Goal: Navigation & Orientation: Find specific page/section

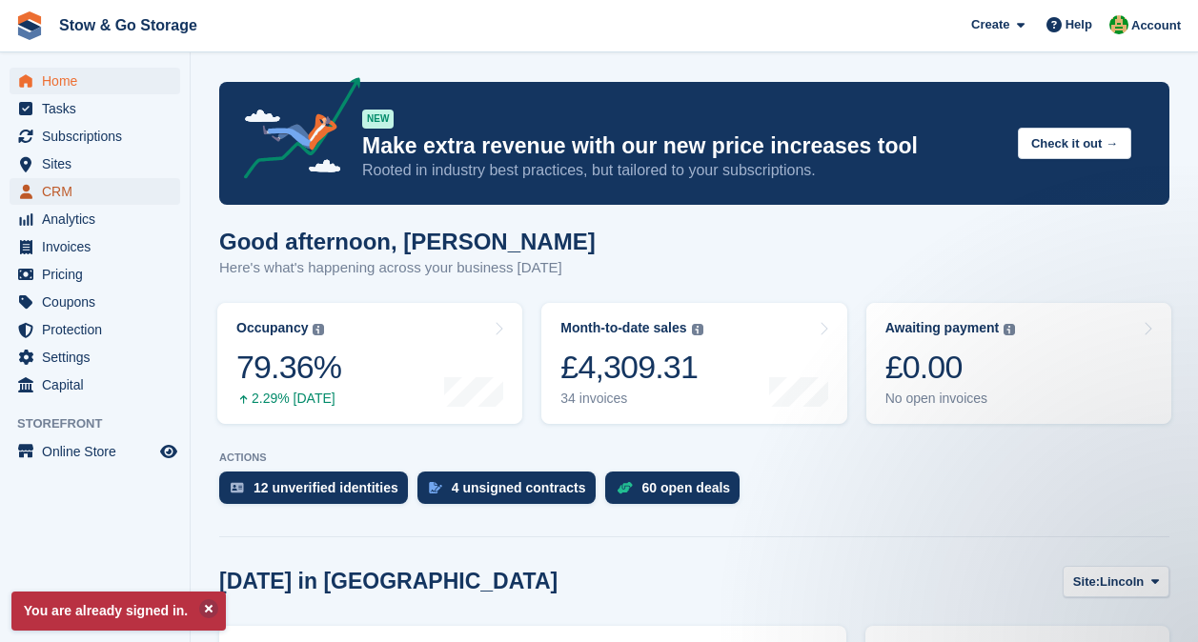
click at [71, 185] on span "CRM" at bounding box center [99, 191] width 114 height 27
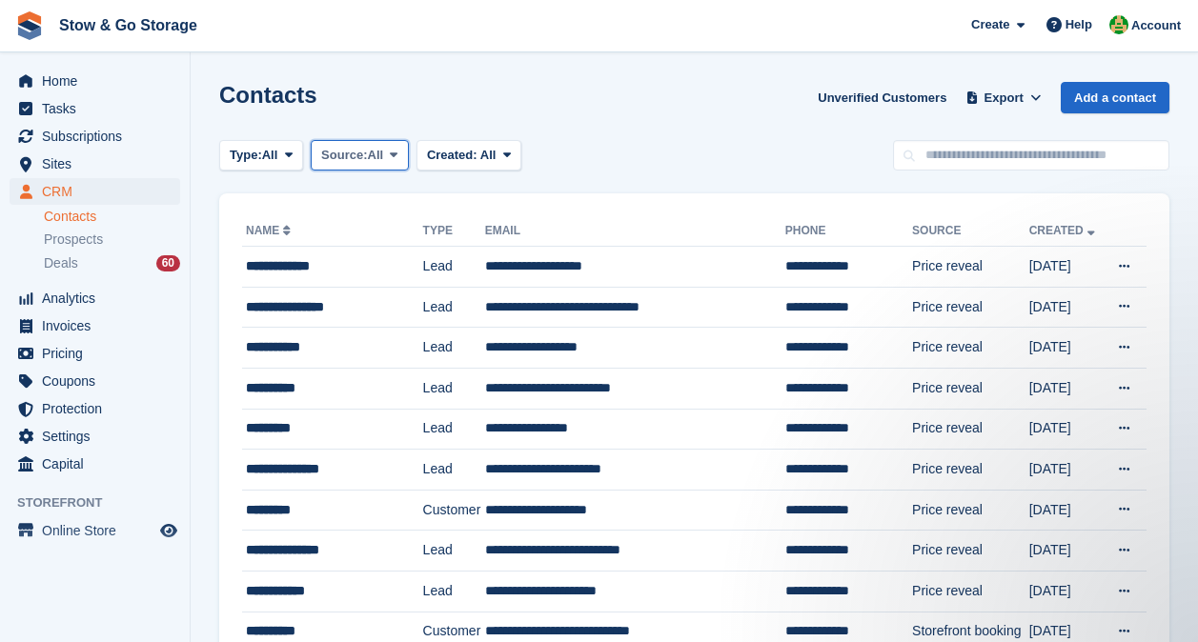
click at [388, 154] on button "Source: All" at bounding box center [360, 155] width 98 height 31
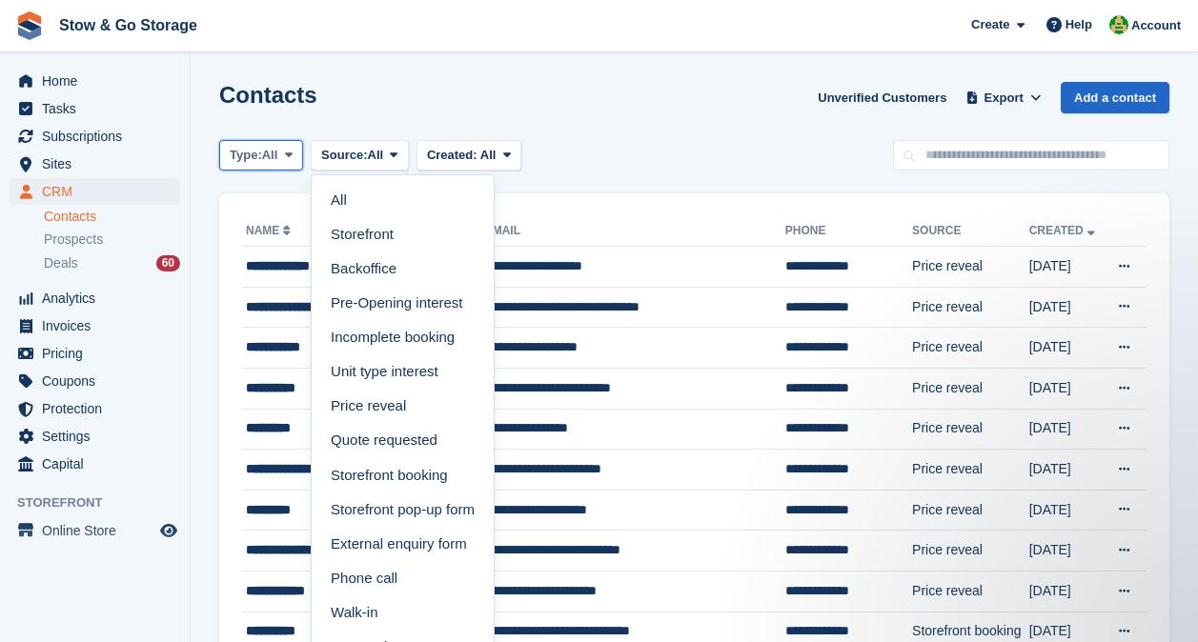
click at [264, 145] on button "Type: All" at bounding box center [261, 155] width 84 height 31
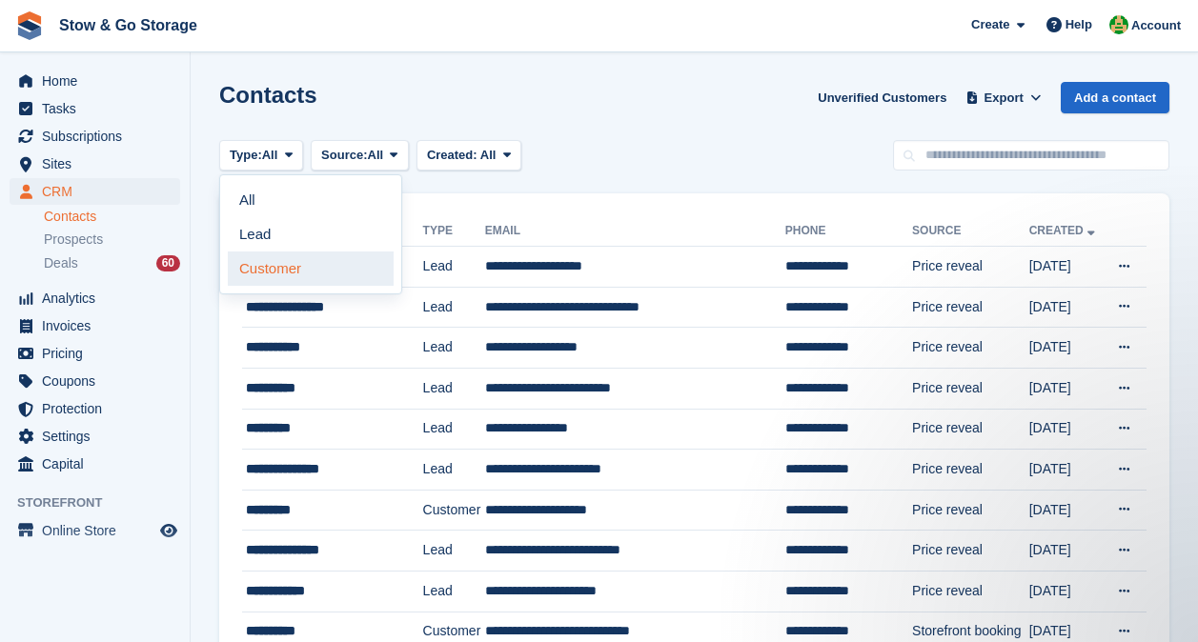
click at [267, 275] on link "Customer" at bounding box center [311, 269] width 166 height 34
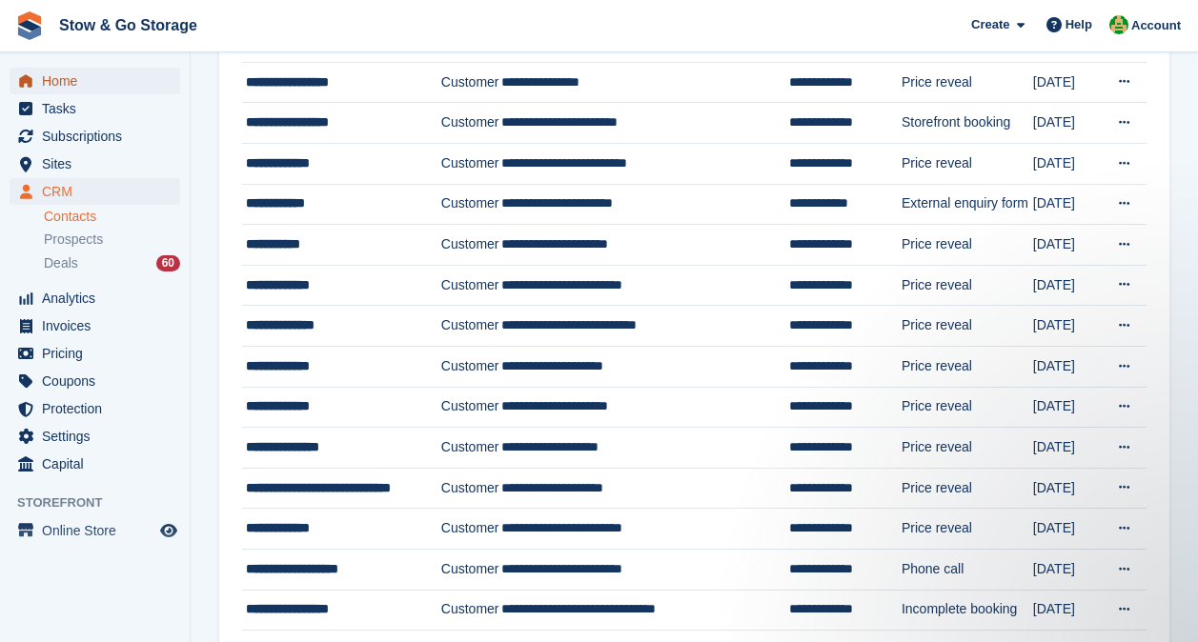
click at [72, 85] on span "Home" at bounding box center [99, 81] width 114 height 27
